Goal: Task Accomplishment & Management: Use online tool/utility

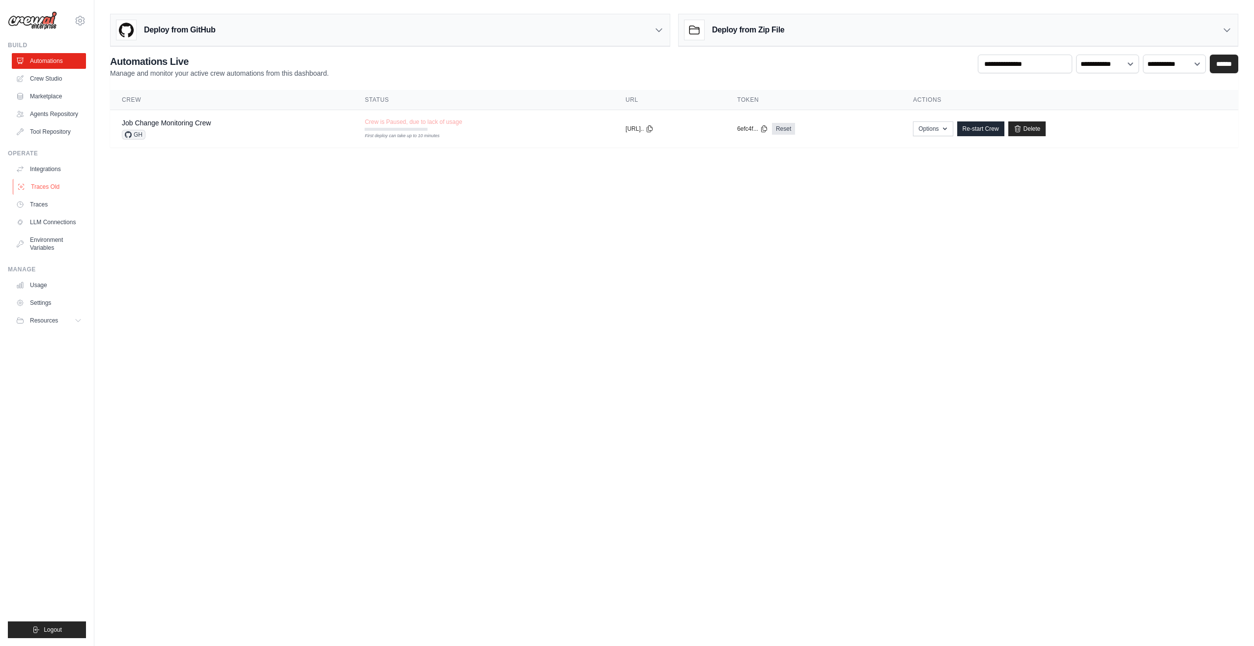
click at [58, 190] on link "Traces Old" at bounding box center [50, 187] width 74 height 16
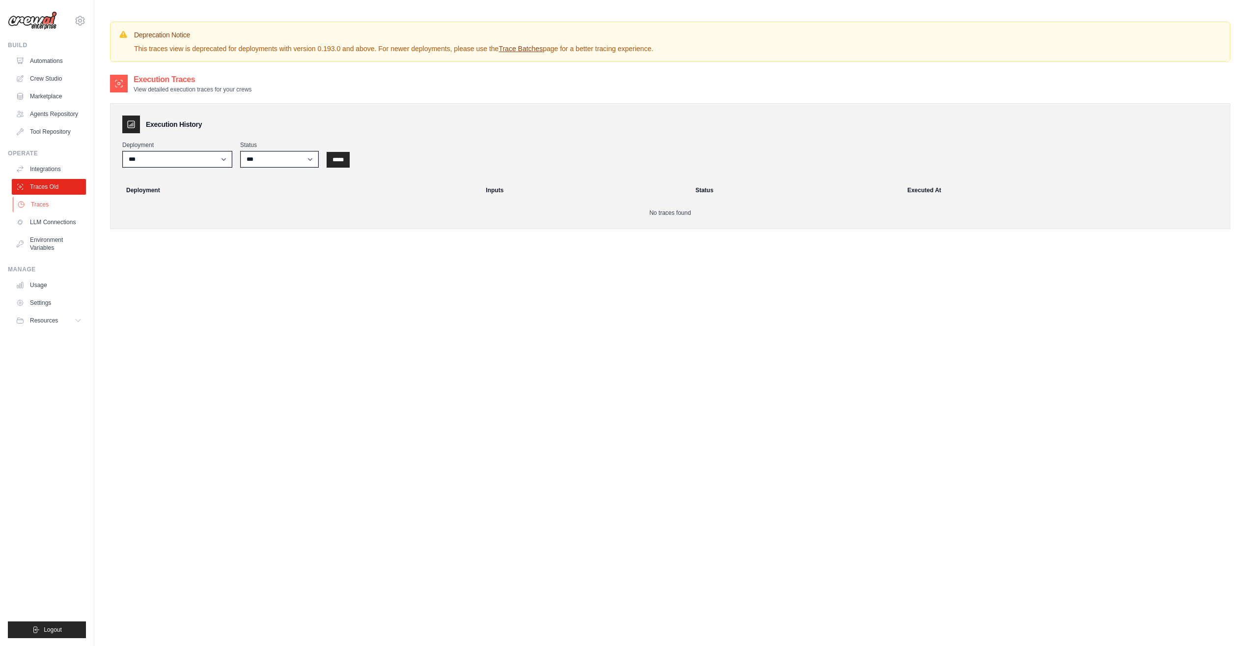
click at [48, 205] on link "Traces" at bounding box center [50, 205] width 74 height 16
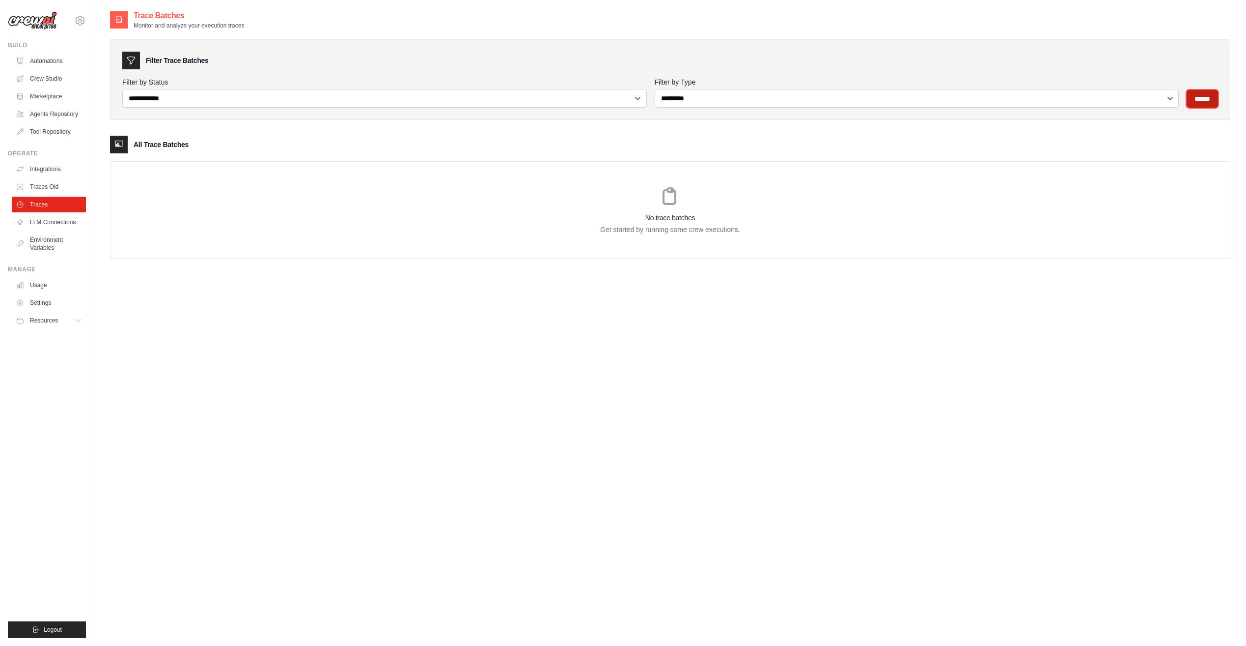
click at [1205, 99] on input "******" at bounding box center [1202, 99] width 31 height 18
click at [64, 187] on link "Traces Old" at bounding box center [50, 187] width 74 height 16
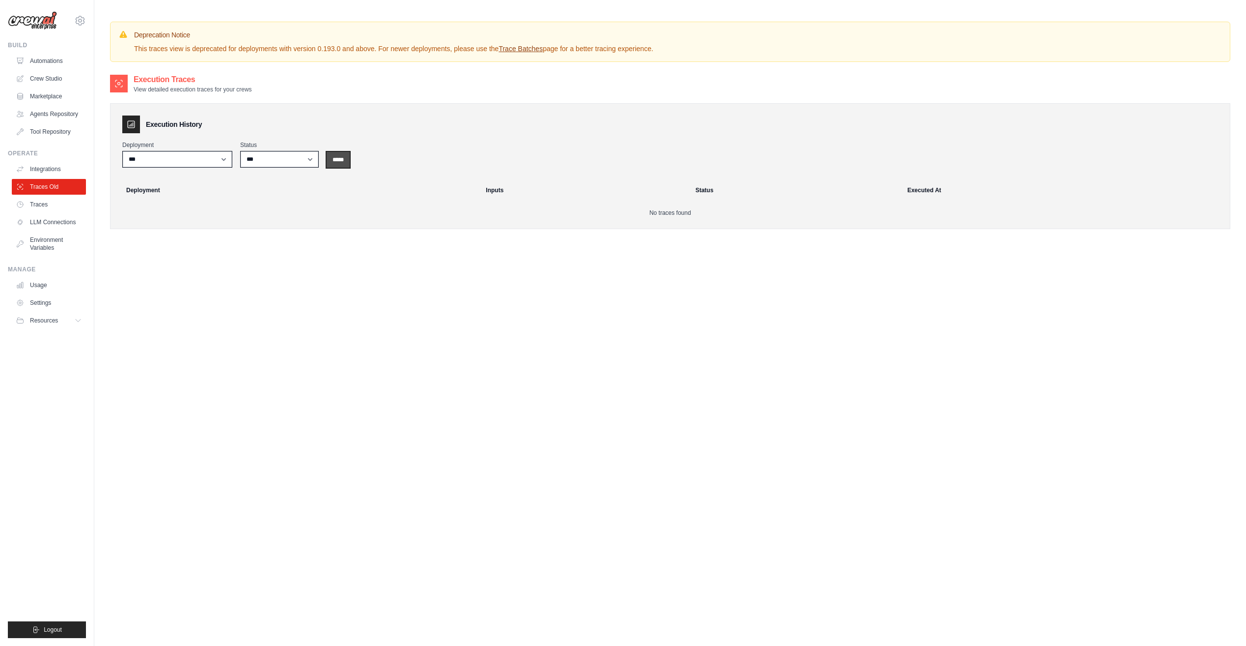
click at [346, 159] on input "*****" at bounding box center [338, 160] width 23 height 16
click at [53, 58] on link "Automations" at bounding box center [50, 61] width 74 height 16
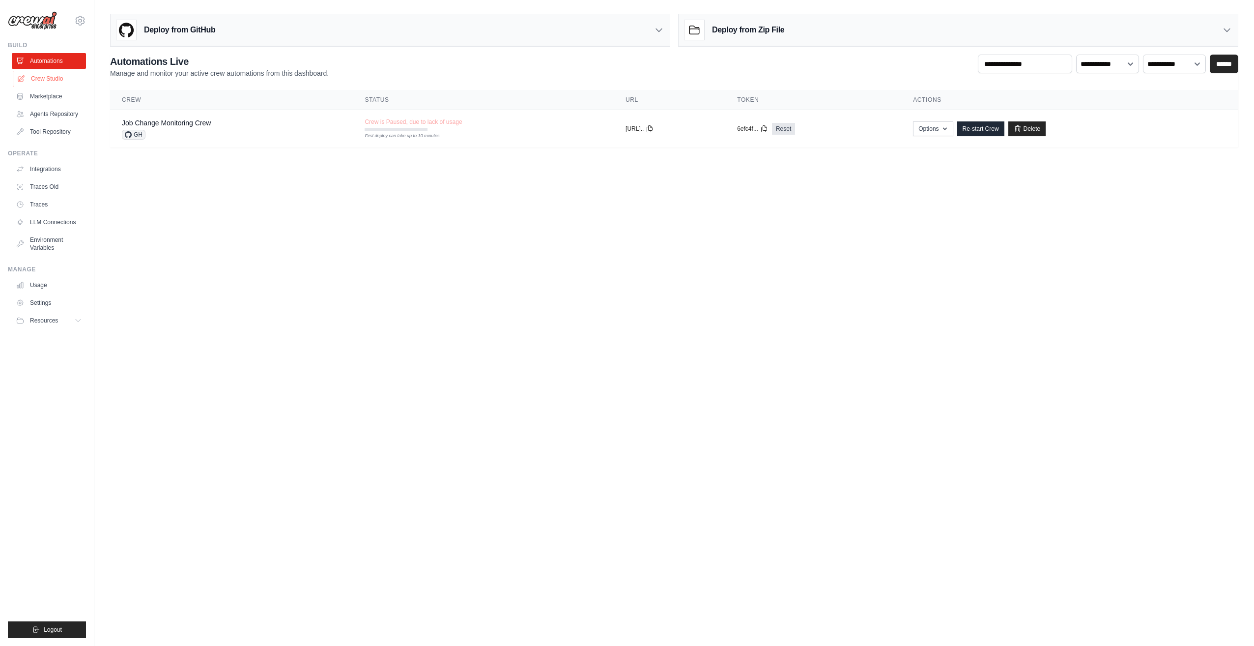
click at [40, 78] on link "Crew Studio" at bounding box center [50, 79] width 74 height 16
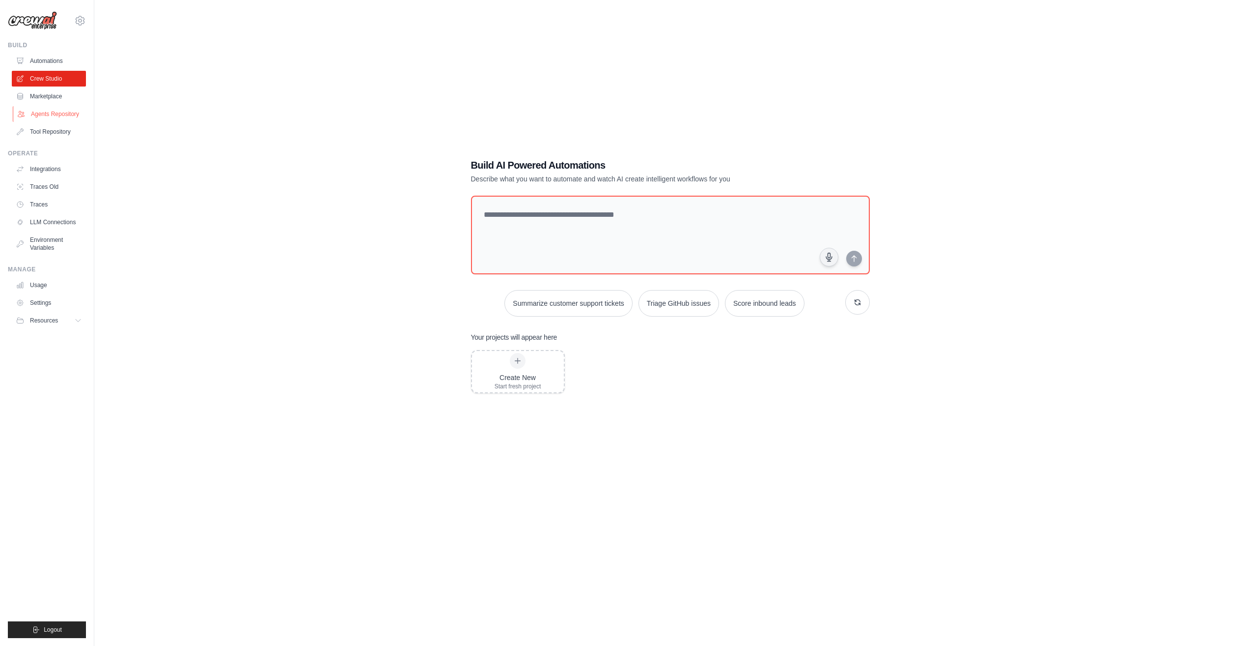
click at [58, 117] on link "Agents Repository" at bounding box center [50, 114] width 74 height 16
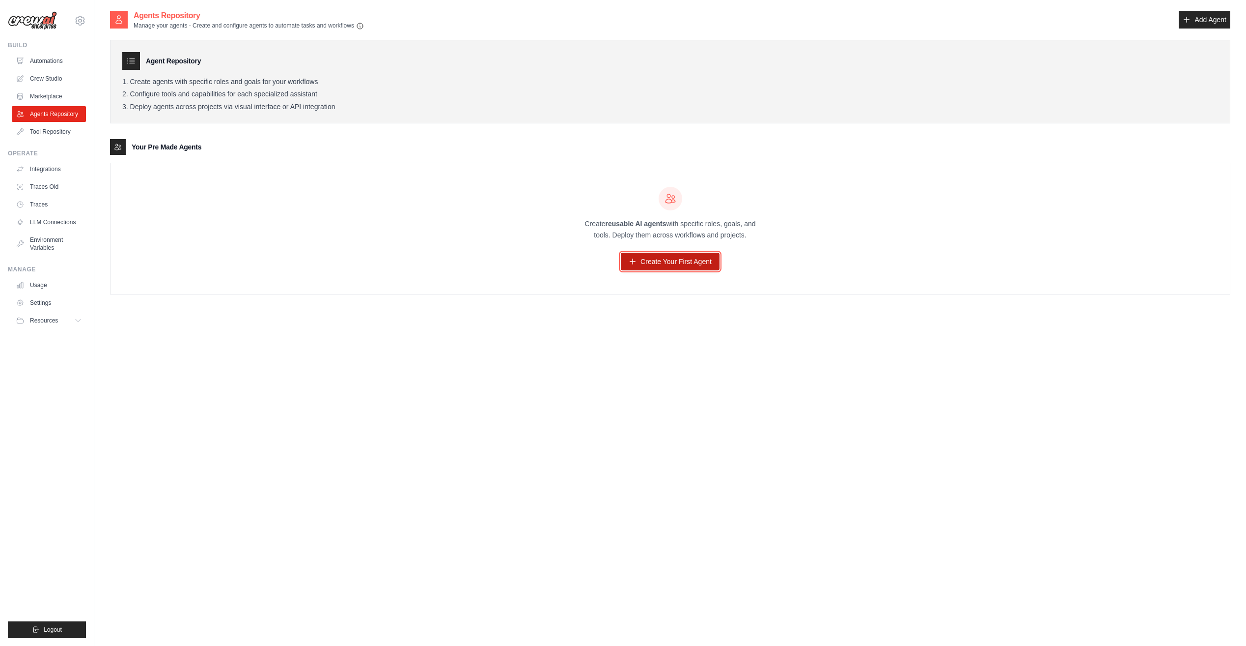
click at [652, 256] on link "Create Your First Agent" at bounding box center [670, 262] width 99 height 18
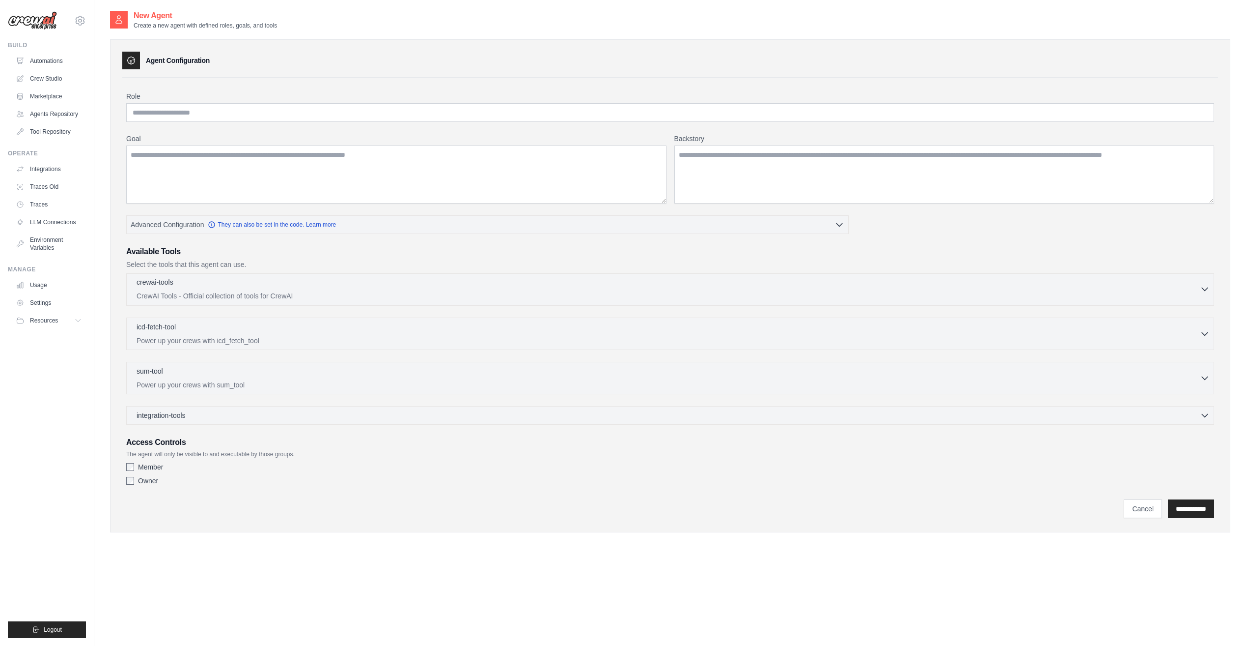
click at [182, 289] on div "crewai-tools 0 selected CrewAI Tools - Official collection of tools for CrewAI" at bounding box center [669, 289] width 1064 height 24
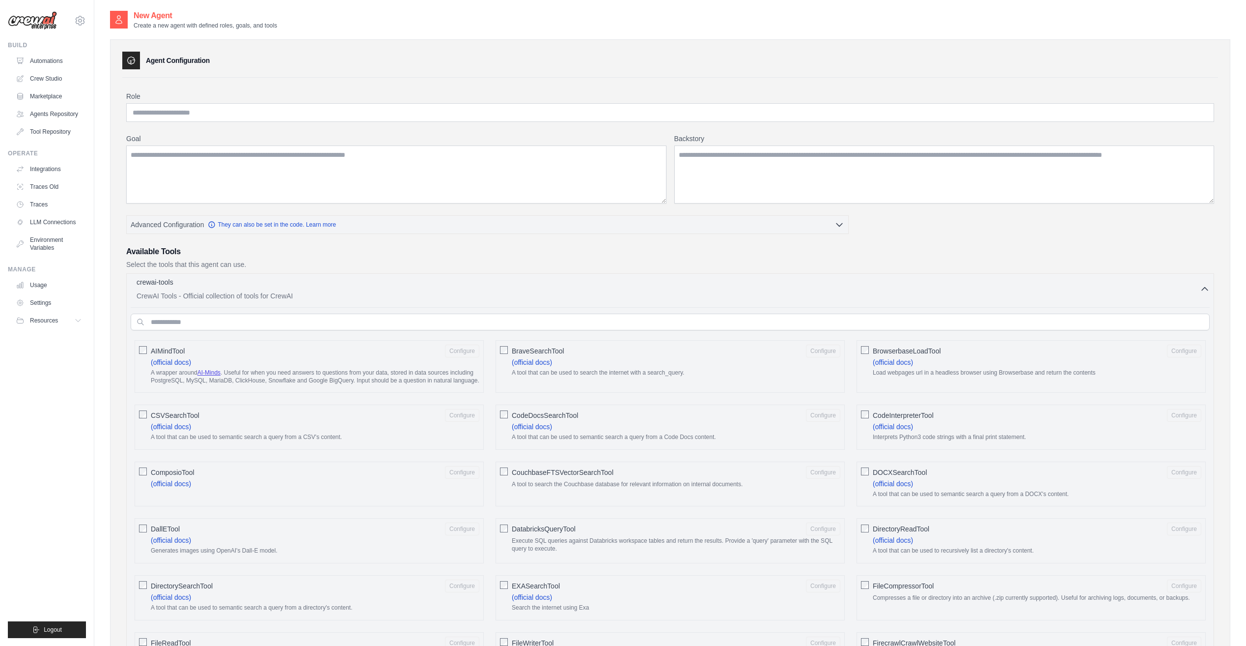
click at [182, 289] on div "crewai-tools 0 selected CrewAI Tools - Official collection of tools for CrewAI" at bounding box center [669, 289] width 1064 height 24
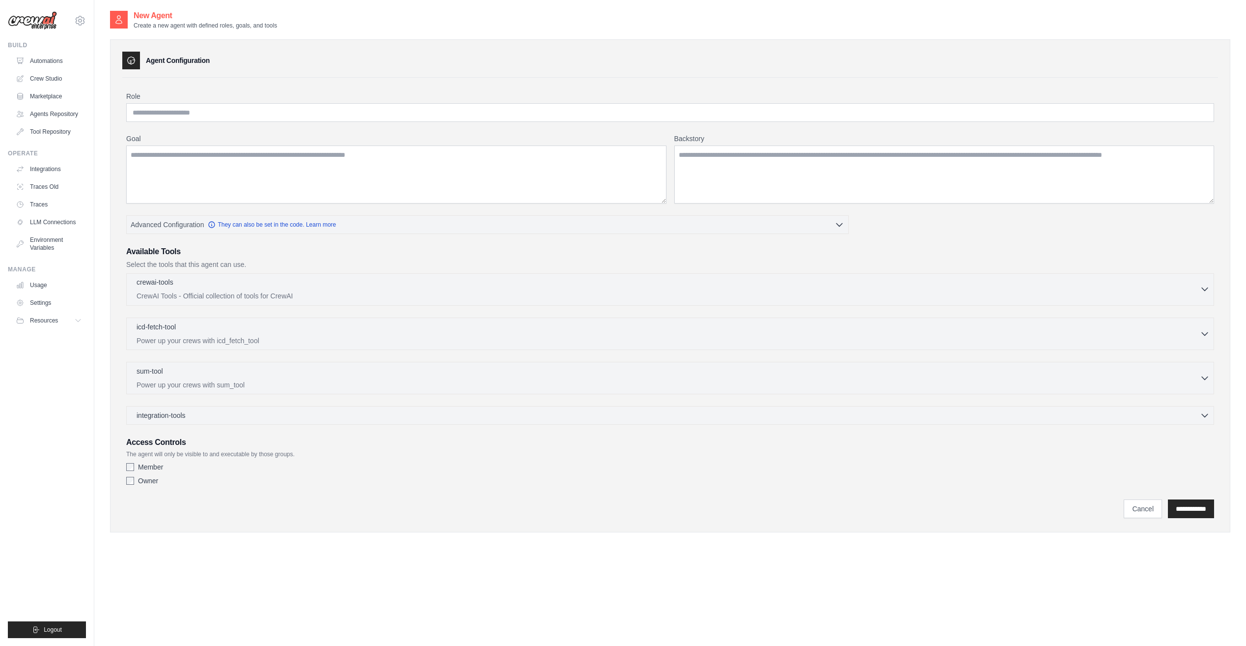
click at [182, 289] on div "crewai-tools 0 selected CrewAI Tools - Official collection of tools for CrewAI" at bounding box center [669, 289] width 1064 height 24
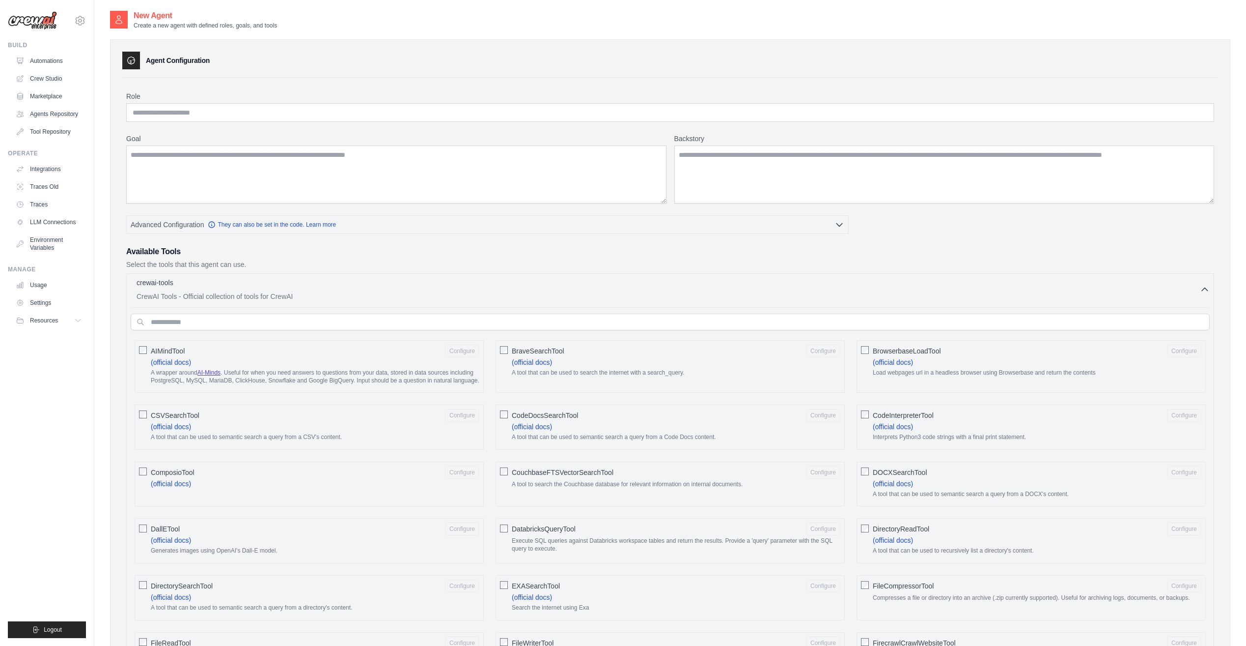
click at [164, 59] on h3 "Agent Configuration" at bounding box center [178, 61] width 64 height 10
click at [201, 289] on div "crewai-tools 0 selected CrewAI Tools - Official collection of tools for CrewAI" at bounding box center [669, 289] width 1064 height 24
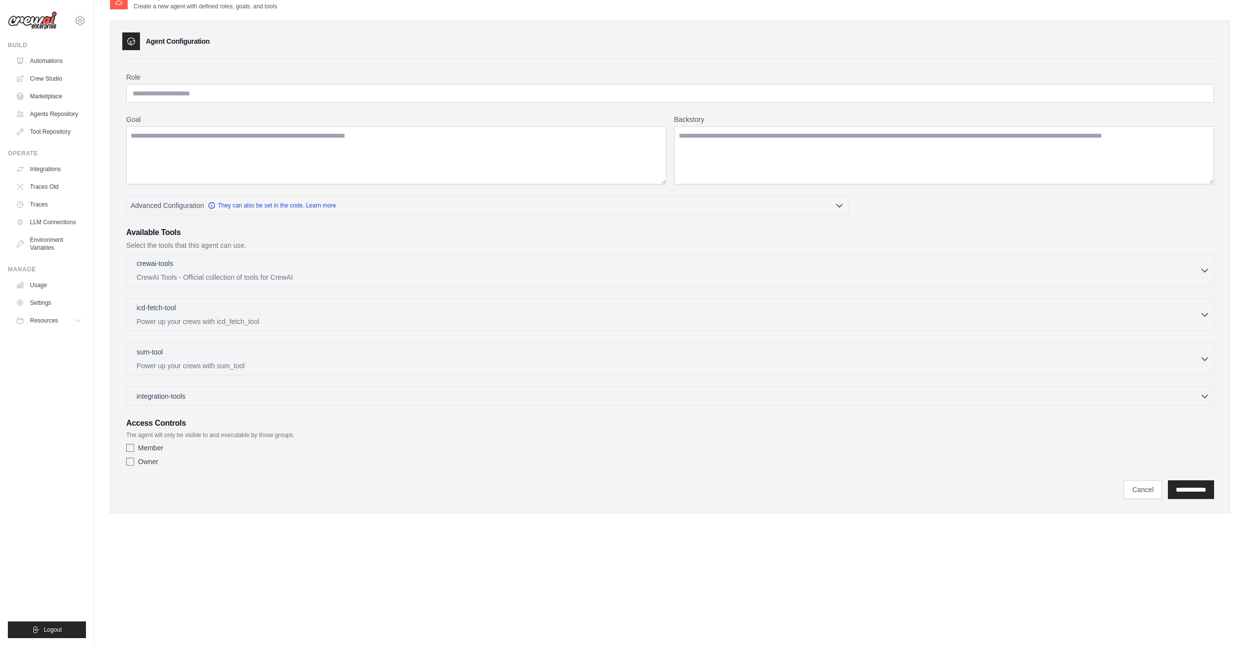
scroll to position [20, 0]
click at [1128, 491] on link "Cancel" at bounding box center [1143, 489] width 38 height 19
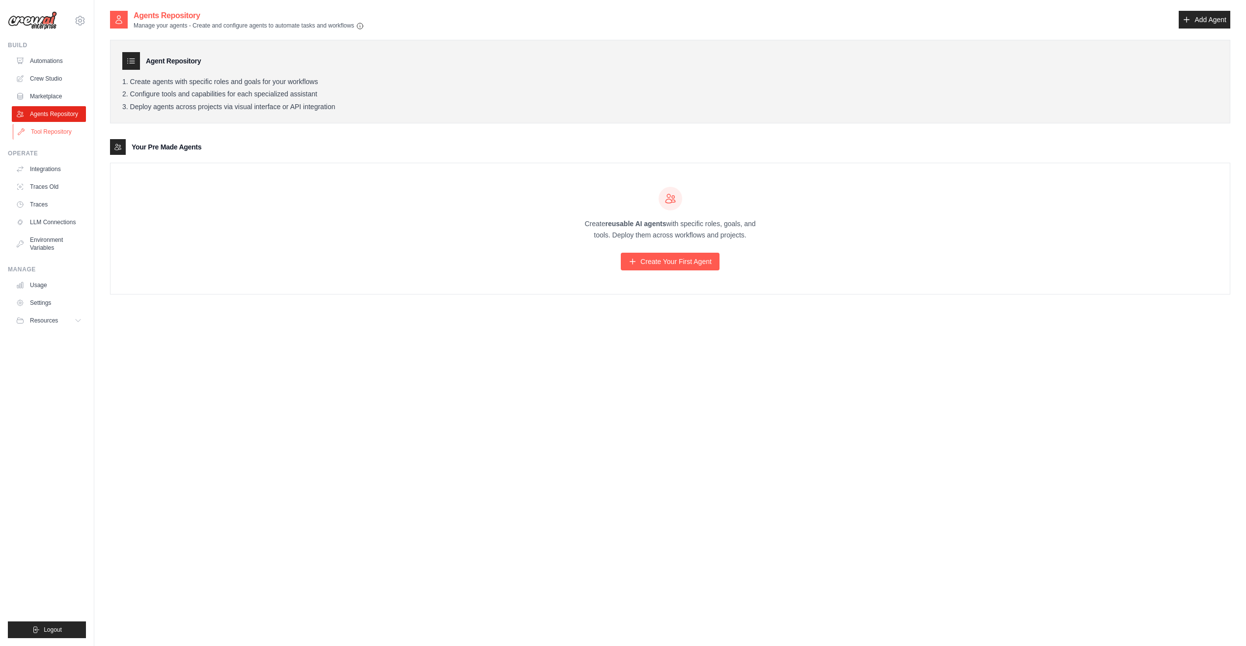
click at [46, 126] on link "Tool Repository" at bounding box center [50, 132] width 74 height 16
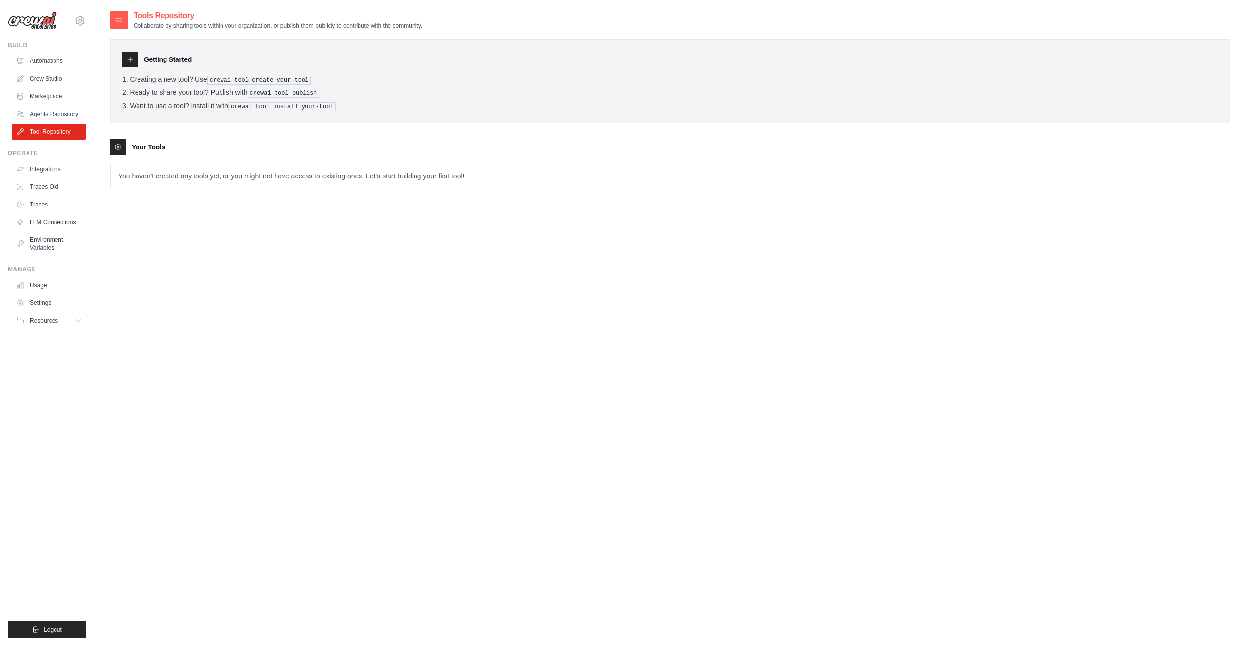
click at [222, 74] on div "Getting Started Creating a new tool? Use crewai tool create your-tool Ready to …" at bounding box center [670, 81] width 1121 height 84
click at [221, 77] on pre "crewai tool create your-tool" at bounding box center [259, 80] width 104 height 9
drag, startPoint x: 221, startPoint y: 77, endPoint x: 306, endPoint y: 78, distance: 85.5
click at [306, 78] on li "Creating a new tool? Use crewai tool create your-tool" at bounding box center [670, 79] width 1096 height 9
